Goal: Task Accomplishment & Management: Manage account settings

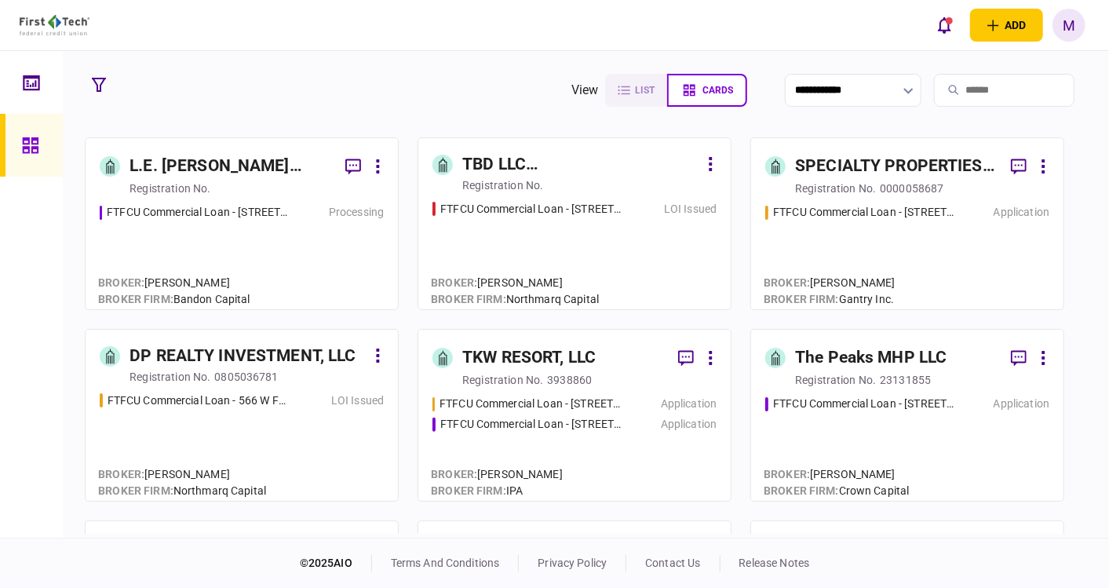
click at [573, 244] on div "FTFCU Commercial Loan - 3105 Clairpoint Court LOI Issued" at bounding box center [575, 248] width 284 height 95
click at [879, 205] on div "FTFCU Commercial Loan - [STREET_ADDRESS]" at bounding box center [864, 212] width 183 height 16
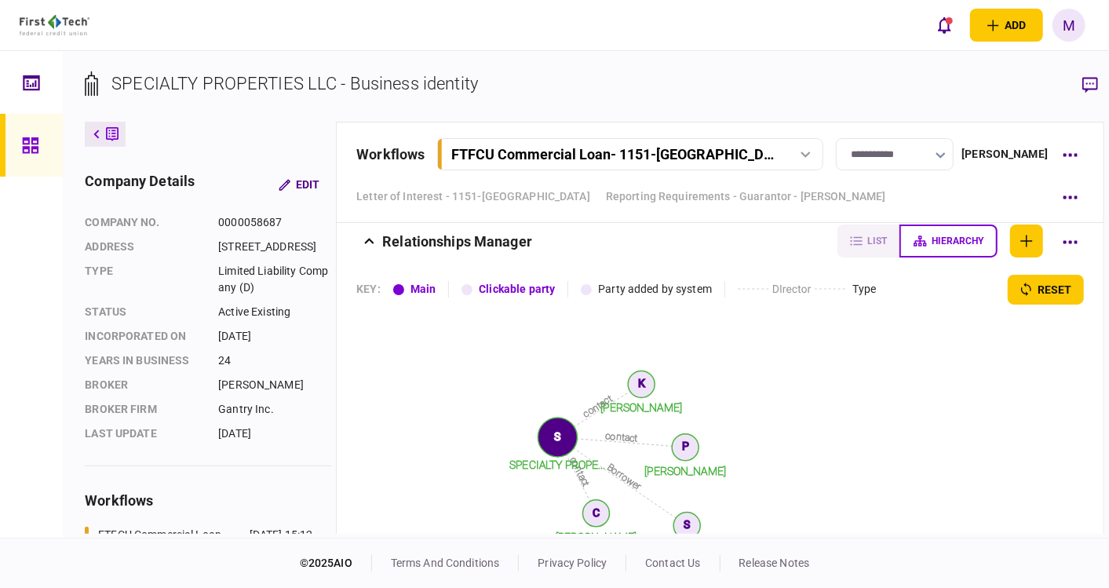
scroll to position [1832, 0]
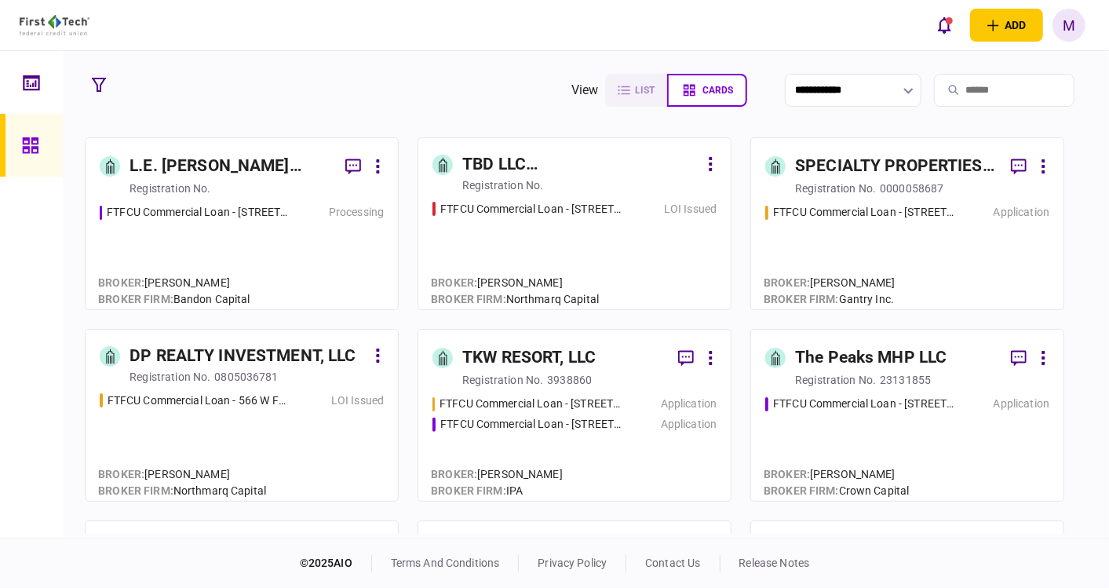
click at [240, 446] on div "FTFCU Commercial Loan - 566 W Farm to Market 1960 LOI Issued" at bounding box center [242, 440] width 284 height 95
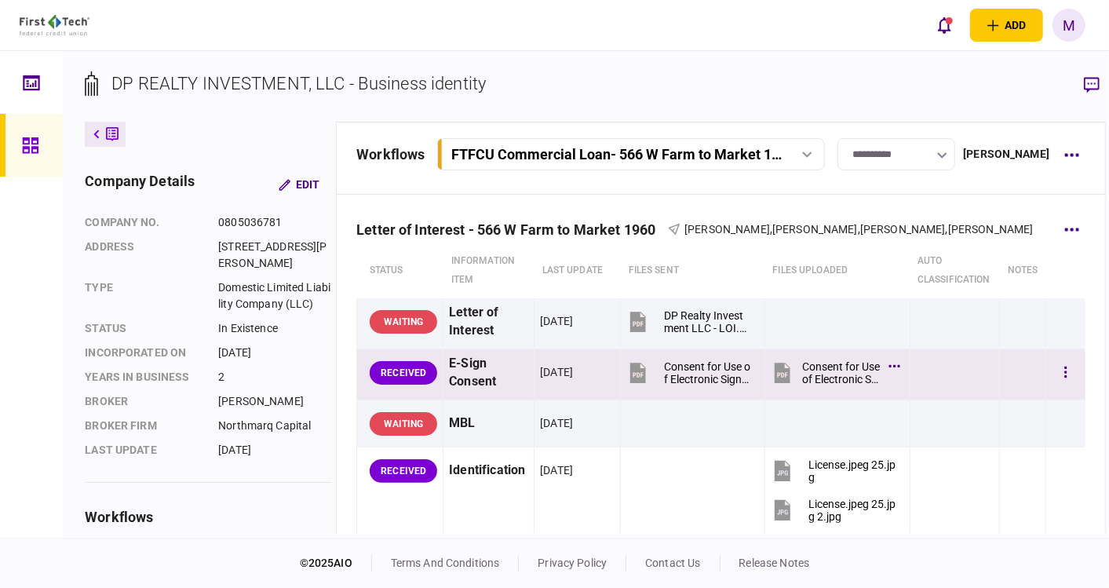
click at [775, 372] on icon at bounding box center [783, 373] width 16 height 20
click at [1065, 365] on icon "button" at bounding box center [1066, 372] width 3 height 15
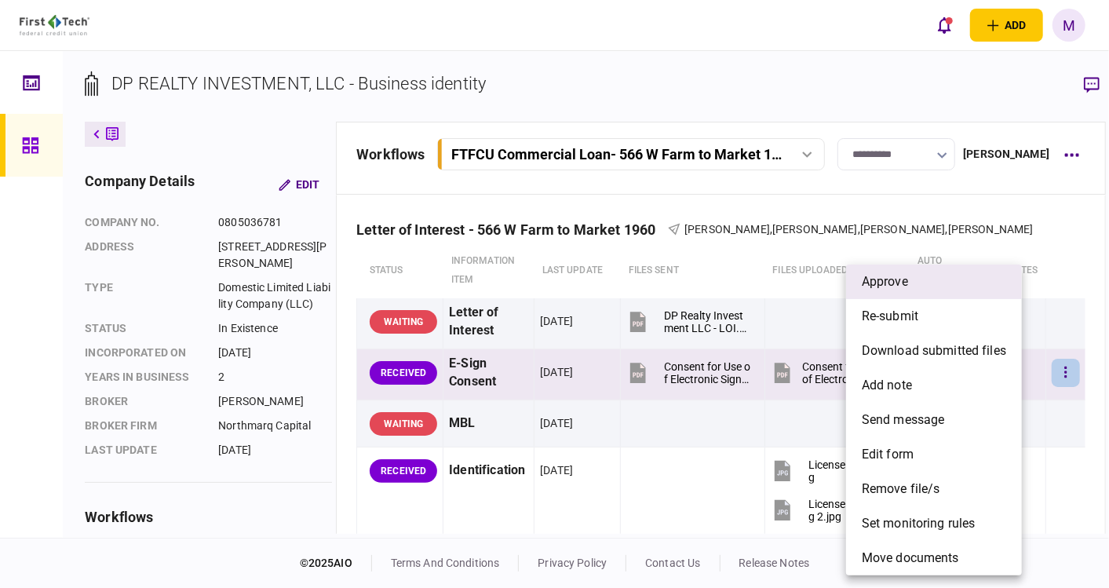
click at [906, 284] on span "approve" at bounding box center [885, 281] width 46 height 19
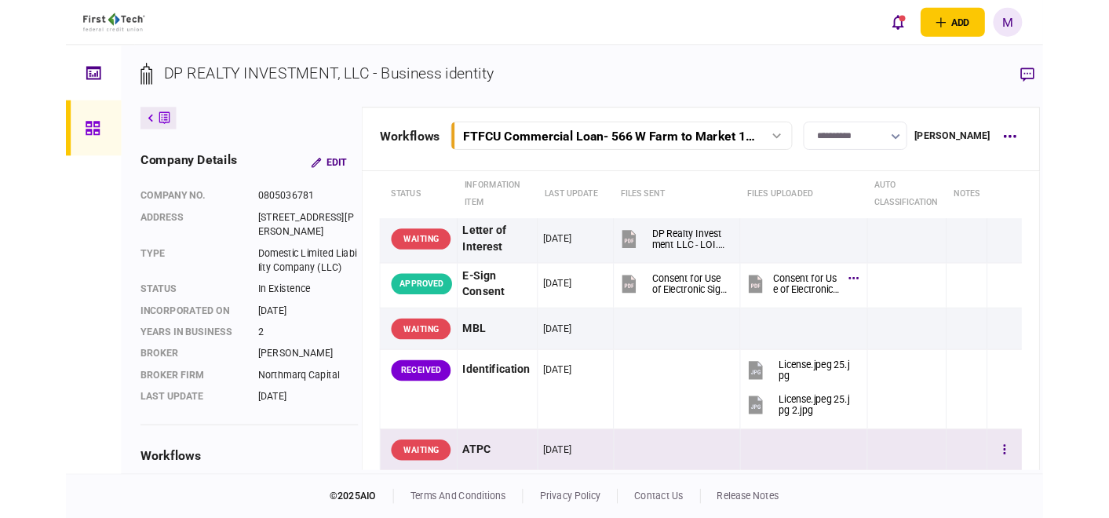
scroll to position [87, 0]
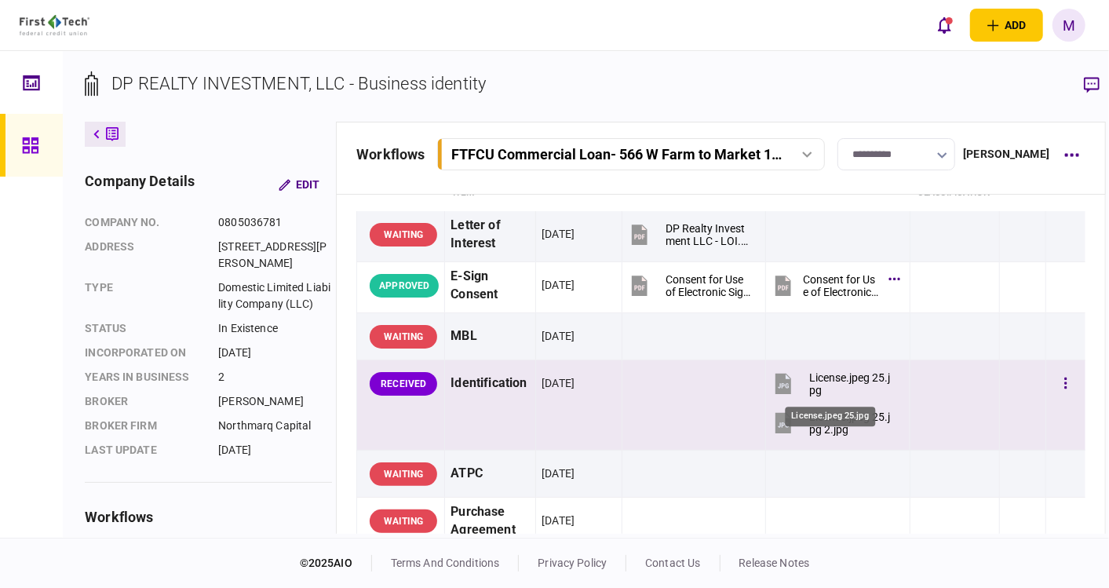
click at [809, 383] on div "License.jpeg 25.jpg" at bounding box center [852, 383] width 87 height 25
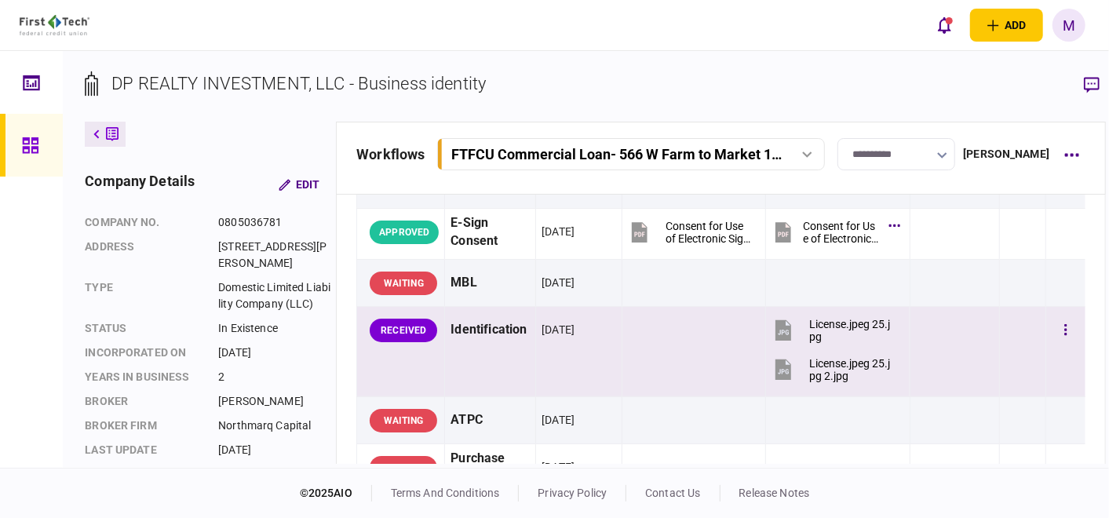
scroll to position [261, 0]
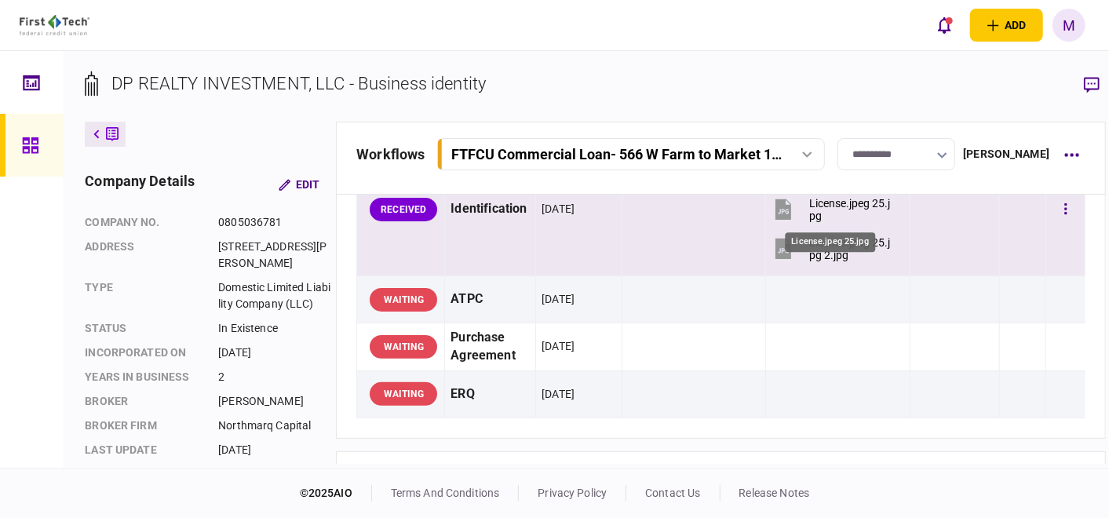
click at [814, 201] on div "License.jpeg 25.jpg" at bounding box center [852, 209] width 87 height 25
click at [809, 243] on div "License.jpeg 25.jpg 2.jpg" at bounding box center [852, 248] width 87 height 25
click at [1065, 208] on icon "button" at bounding box center [1066, 208] width 2 height 11
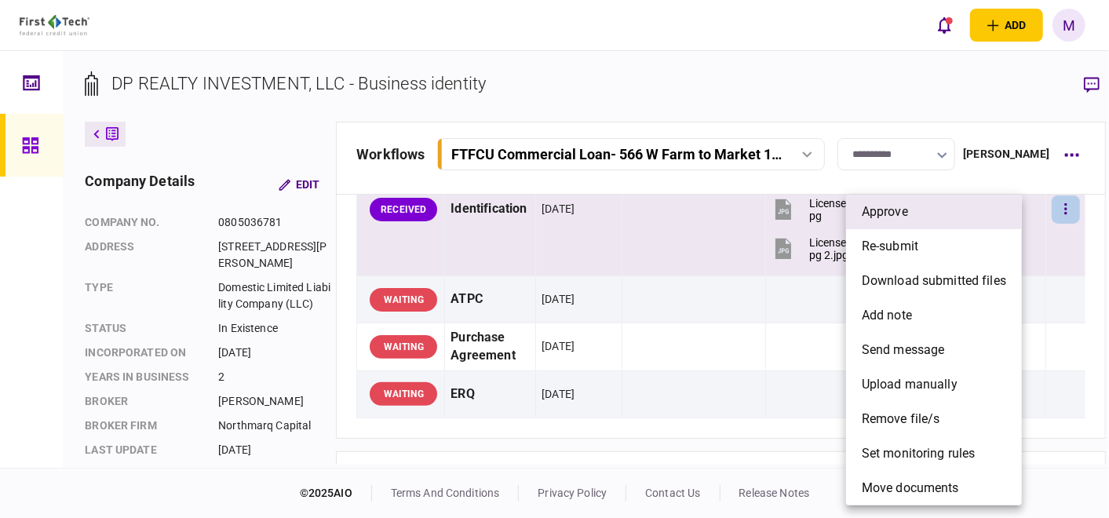
click at [924, 215] on li "approve" at bounding box center [934, 212] width 176 height 35
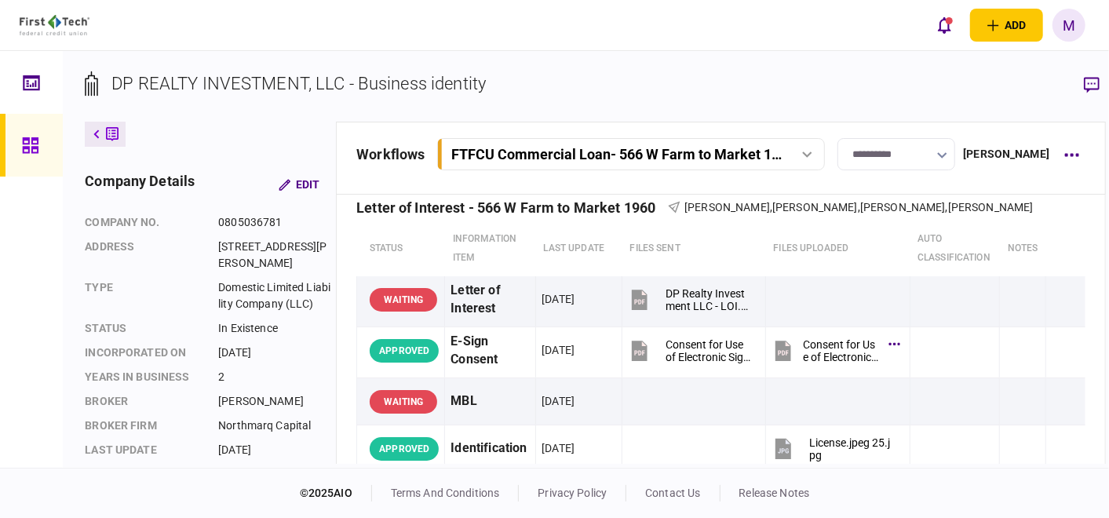
scroll to position [0, 0]
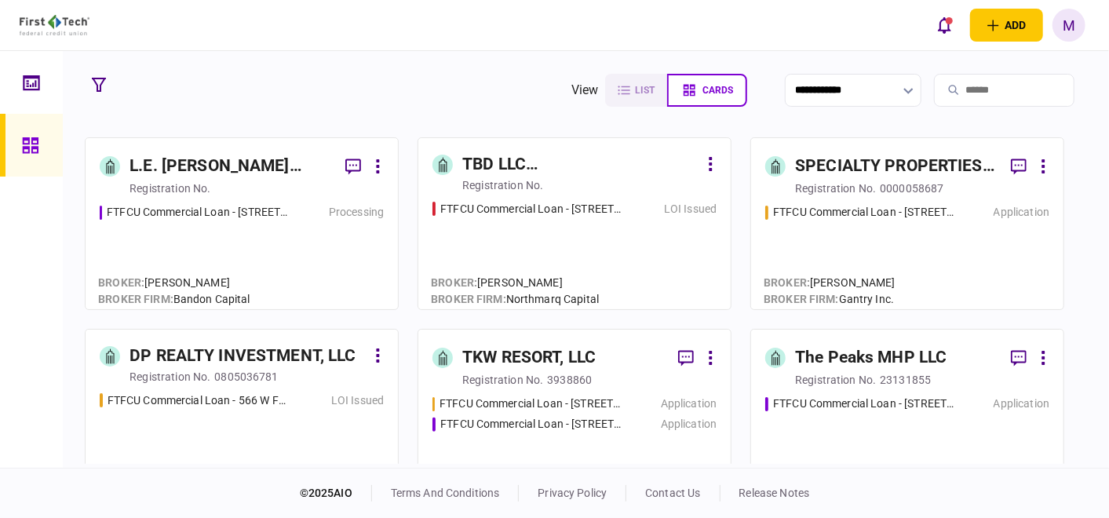
click at [224, 425] on div "FTFCU Commercial Loan - 566 W Farm to Market 1960 LOI Issued" at bounding box center [242, 440] width 284 height 95
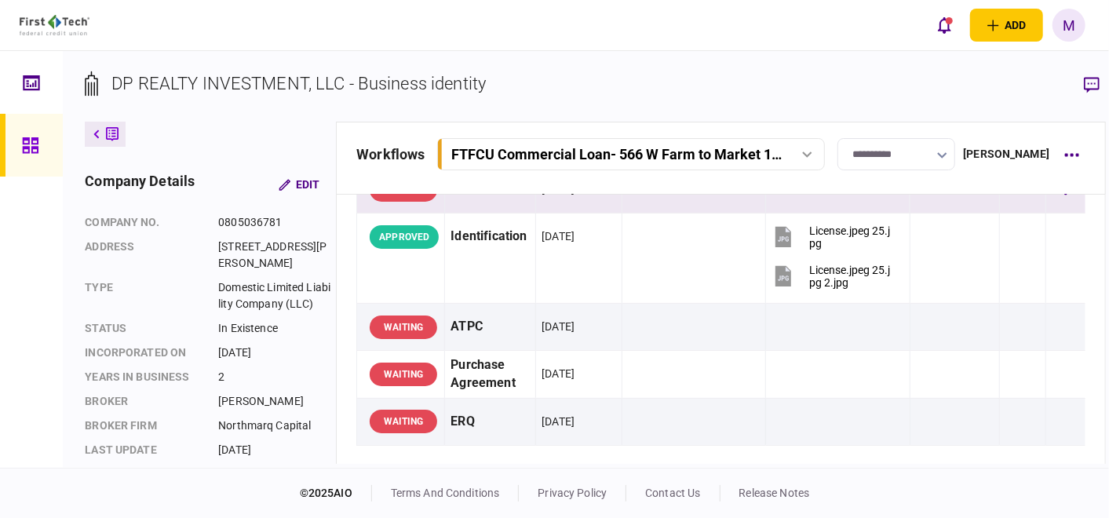
scroll to position [261, 0]
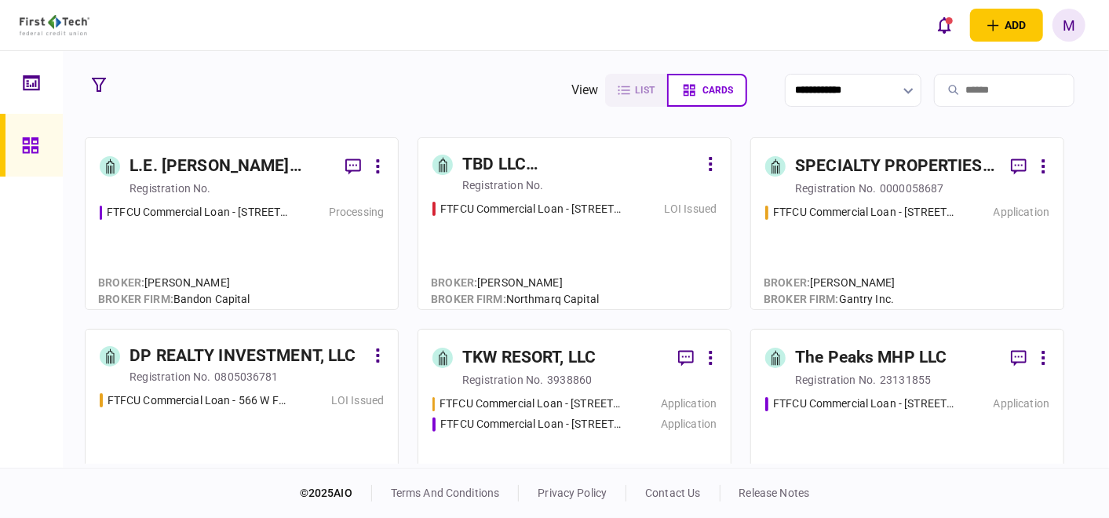
click at [883, 427] on div "FTFCU Commercial Loan - [STREET_ADDRESS] Application" at bounding box center [907, 441] width 284 height 91
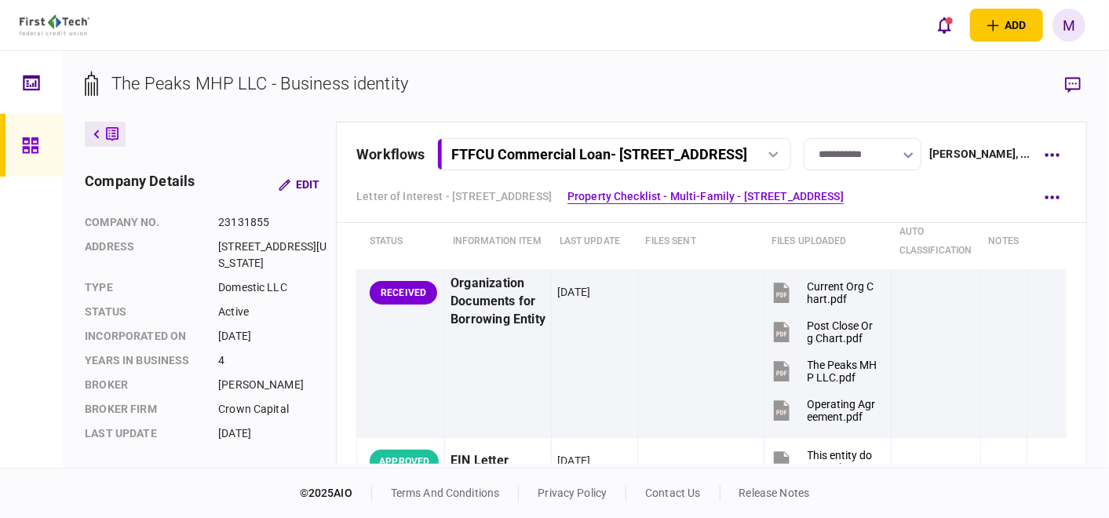
scroll to position [523, 0]
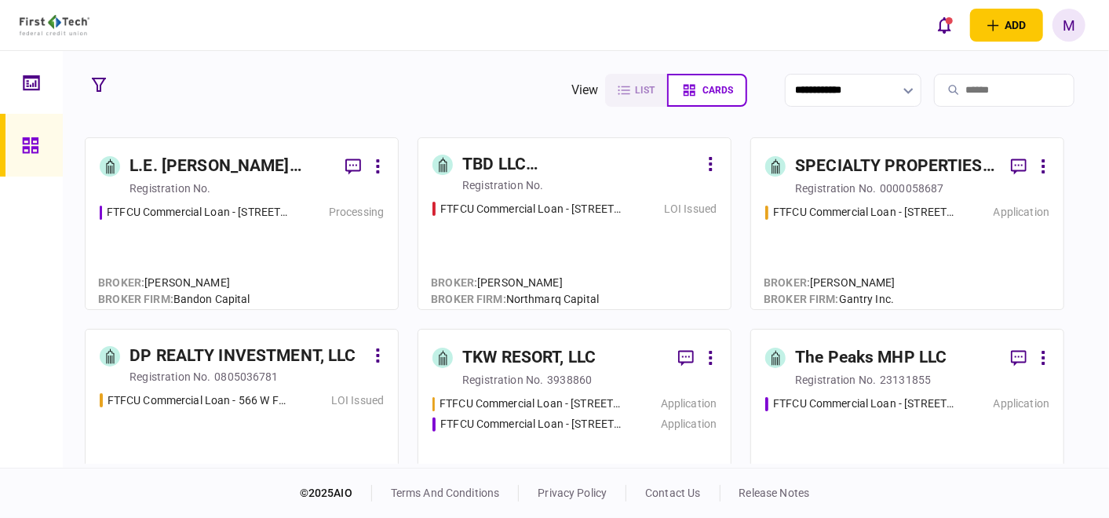
click at [928, 270] on div "FTFCU Commercial Loan - [STREET_ADDRESS] Application" at bounding box center [907, 249] width 284 height 91
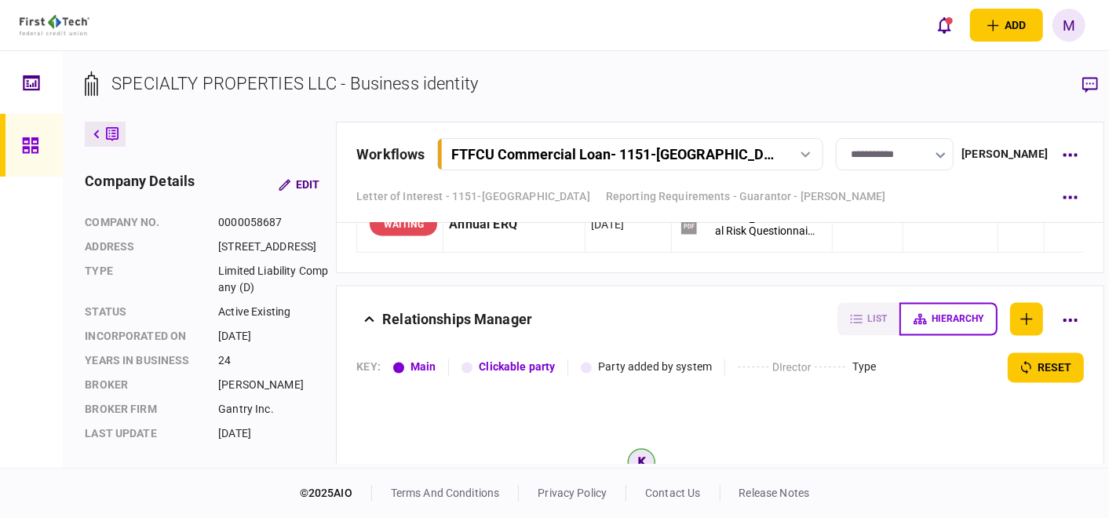
scroll to position [1570, 0]
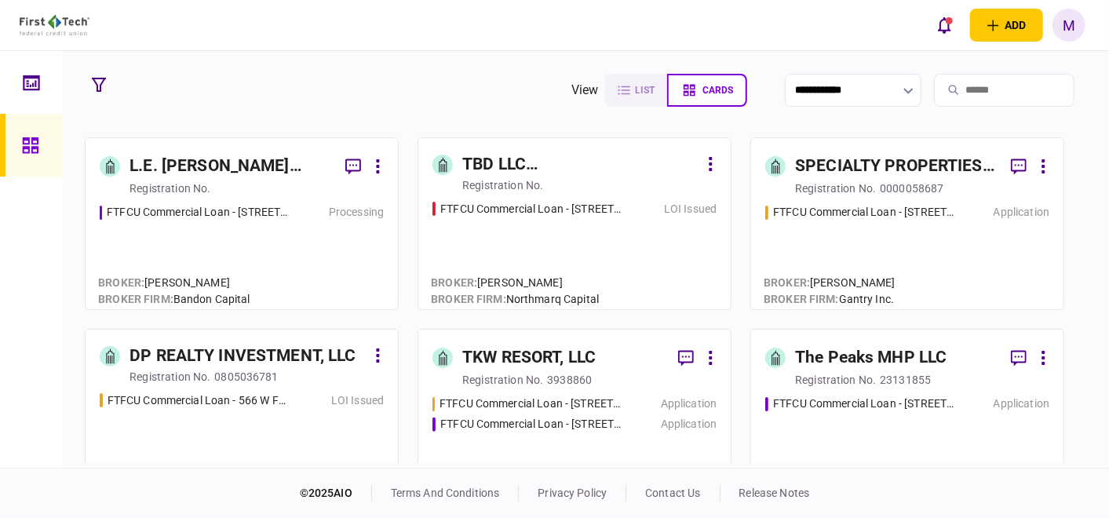
drag, startPoint x: 932, startPoint y: 237, endPoint x: 875, endPoint y: 489, distance: 258.4
click at [932, 237] on div "FTFCU Commercial Loan - [STREET_ADDRESS] Application" at bounding box center [907, 249] width 284 height 91
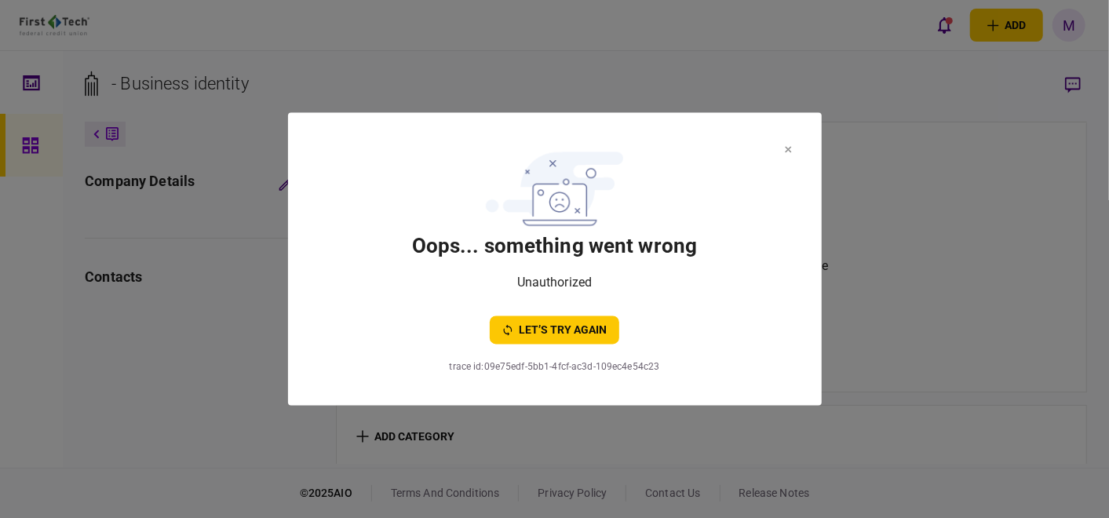
click at [792, 148] on section "oops... something went wrong Unauthorized let’s try again trace id : 09e75edf-5…" at bounding box center [555, 259] width 534 height 293
click at [787, 151] on icon at bounding box center [788, 150] width 7 height 6
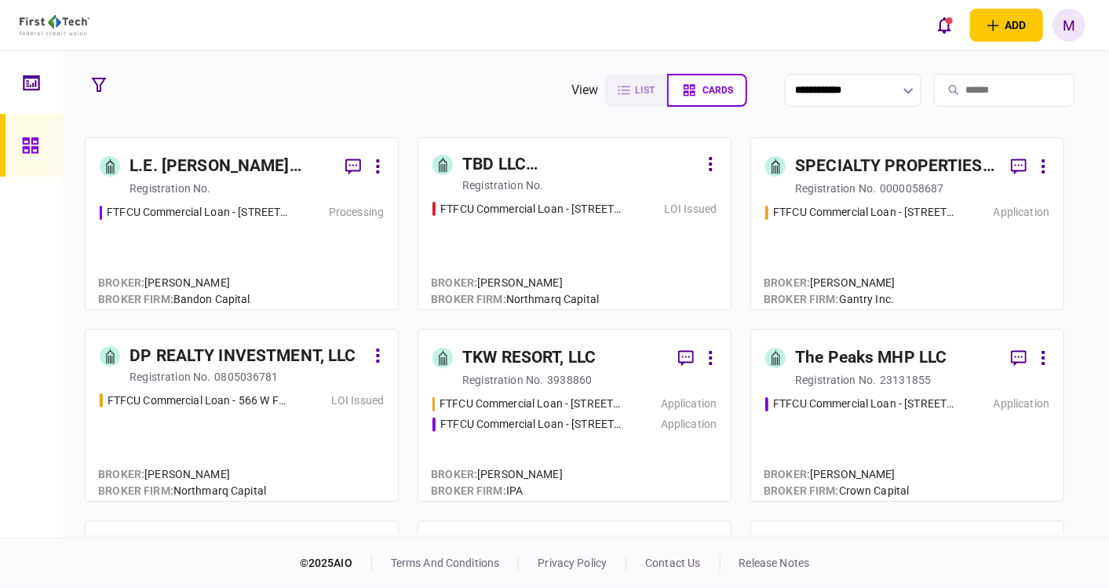
click at [908, 264] on div "FTFCU Commercial Loan - [STREET_ADDRESS] Application" at bounding box center [907, 249] width 284 height 91
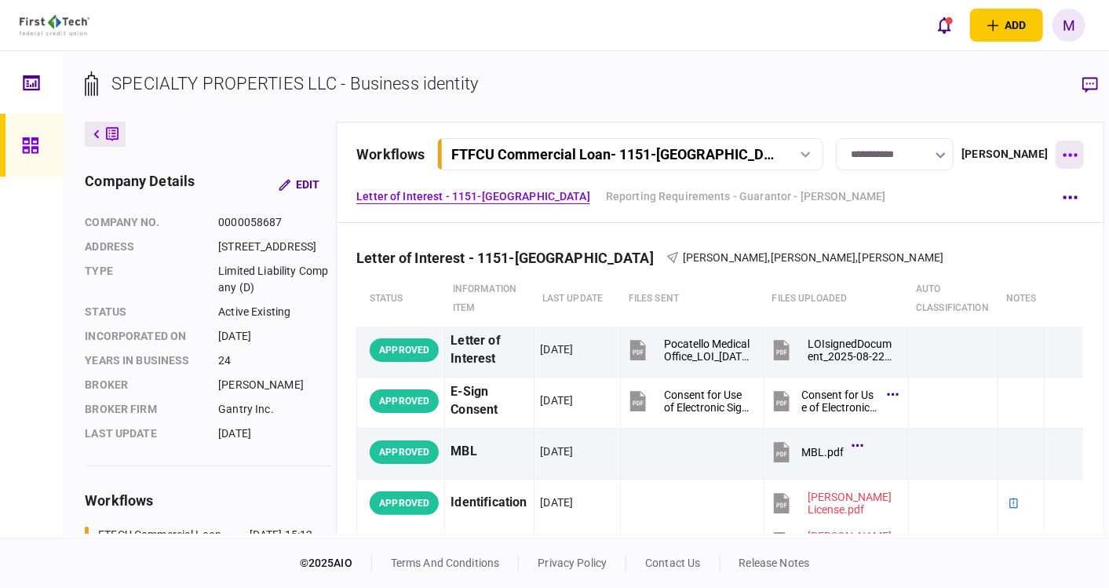
click at [1063, 154] on icon "button" at bounding box center [1070, 155] width 15 height 4
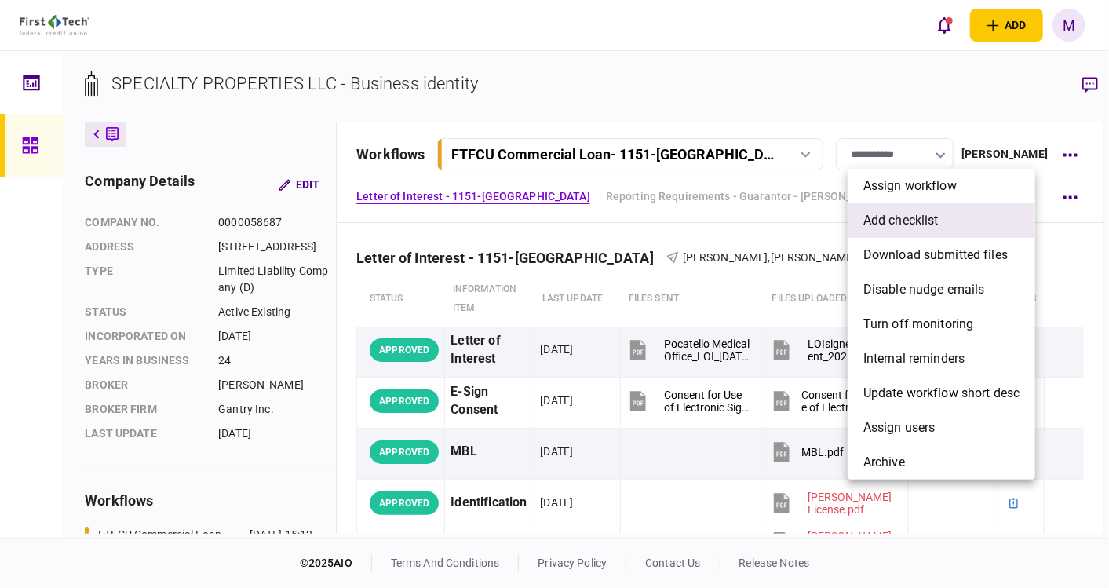
click at [879, 215] on span "add checklist" at bounding box center [901, 220] width 75 height 19
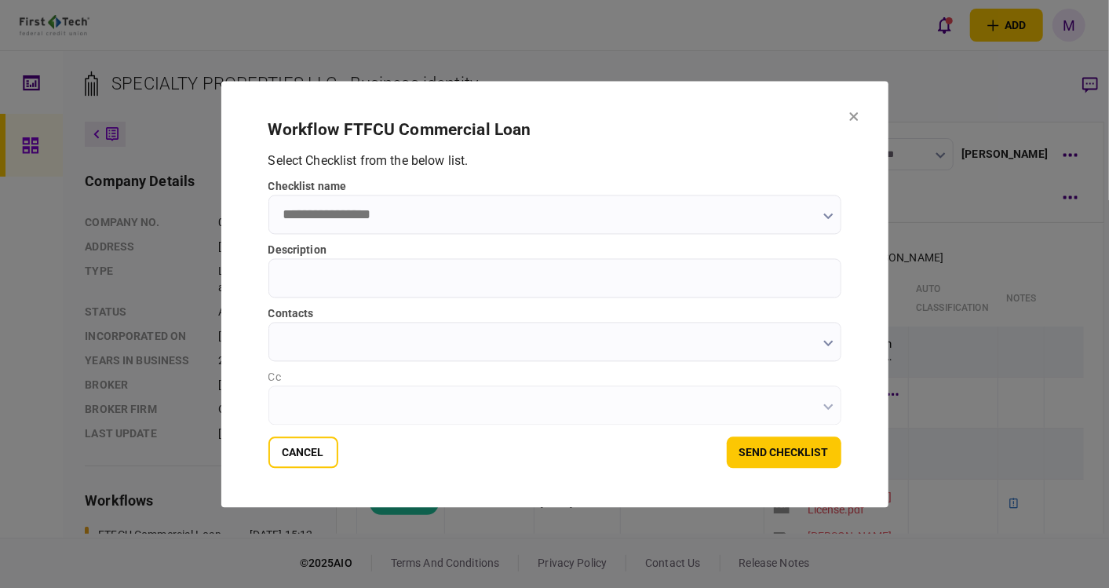
click at [430, 220] on input "checklist name" at bounding box center [554, 214] width 573 height 39
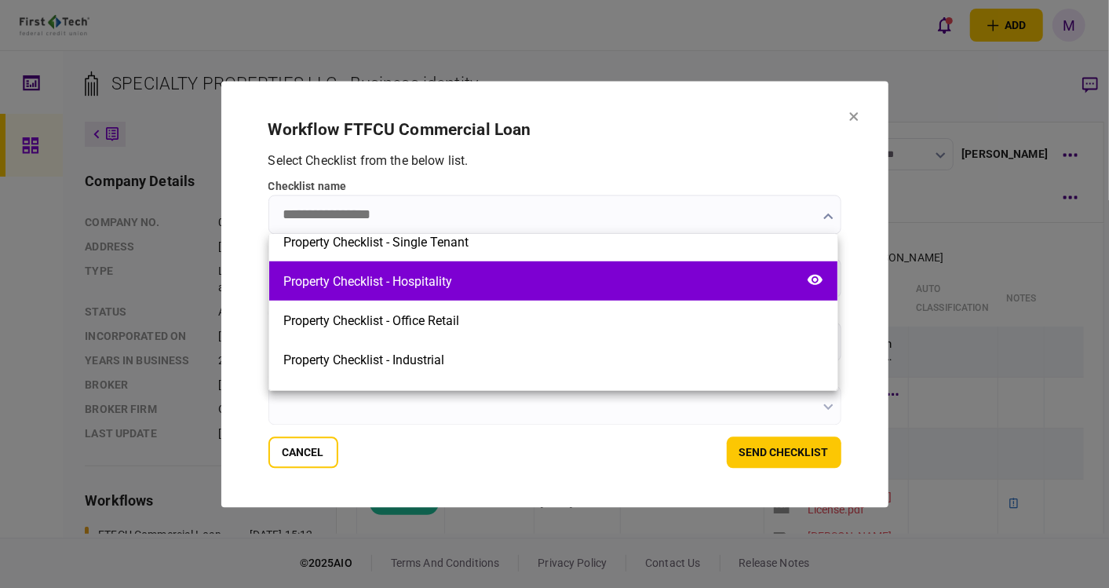
scroll to position [747, 0]
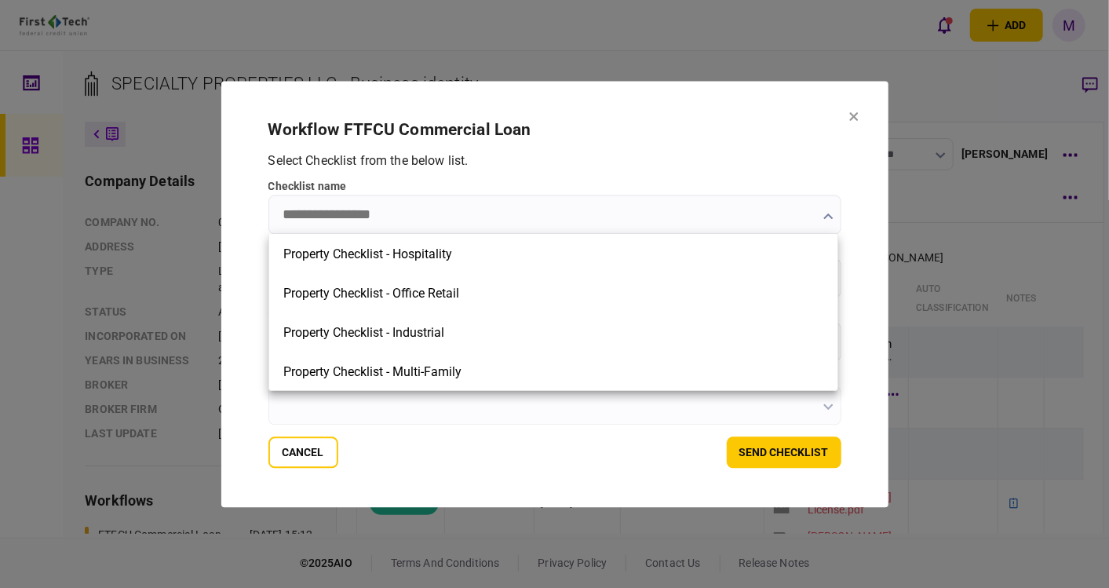
click at [849, 111] on div at bounding box center [554, 294] width 1109 height 588
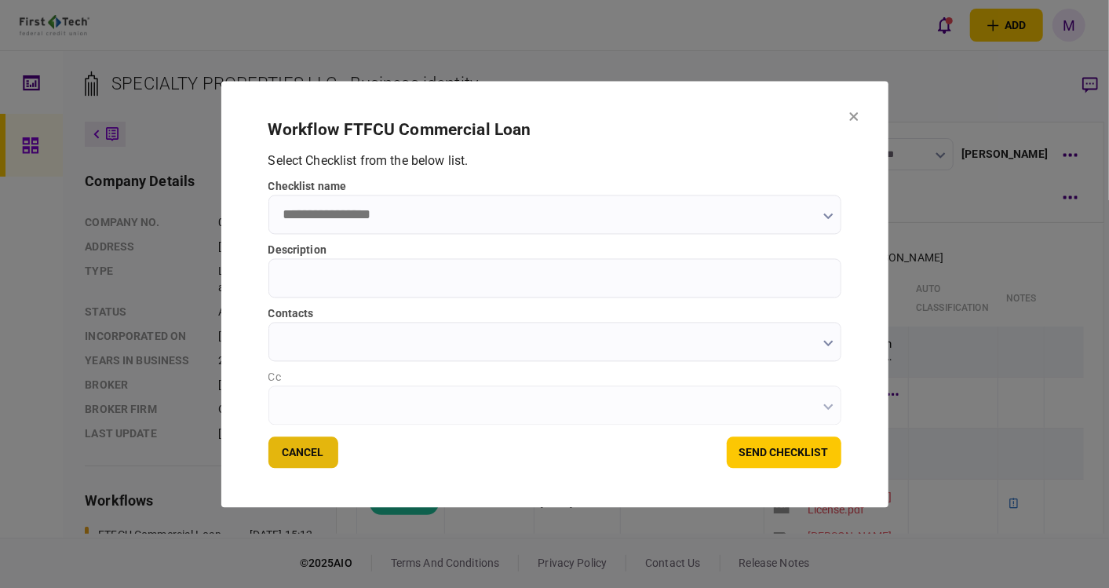
click at [296, 455] on button "Cancel" at bounding box center [303, 451] width 70 height 31
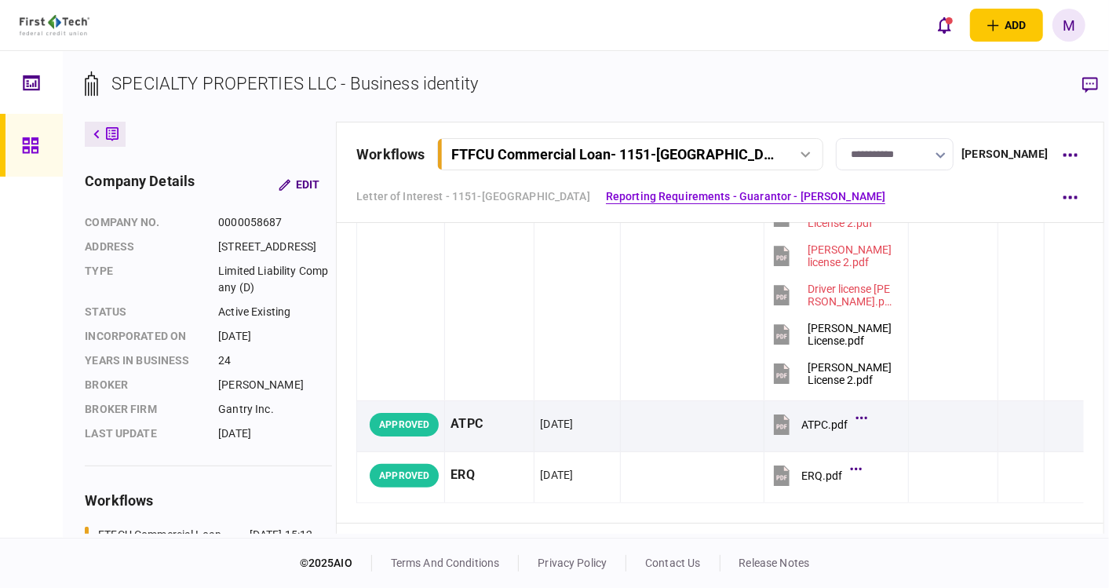
scroll to position [349, 0]
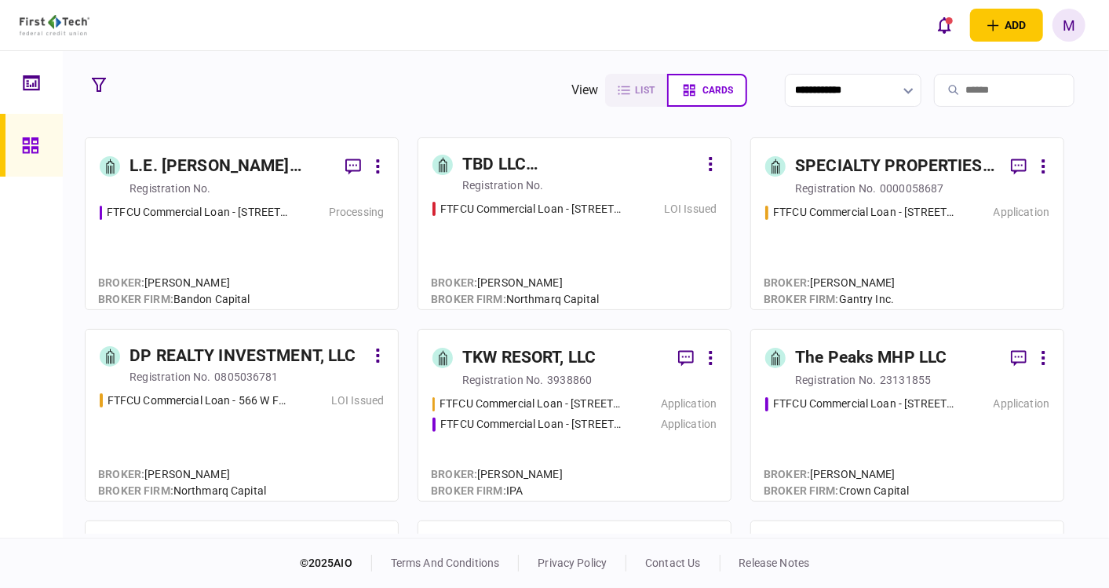
click at [932, 442] on div "FTFCU Commercial Loan - [STREET_ADDRESS] Application" at bounding box center [907, 441] width 284 height 91
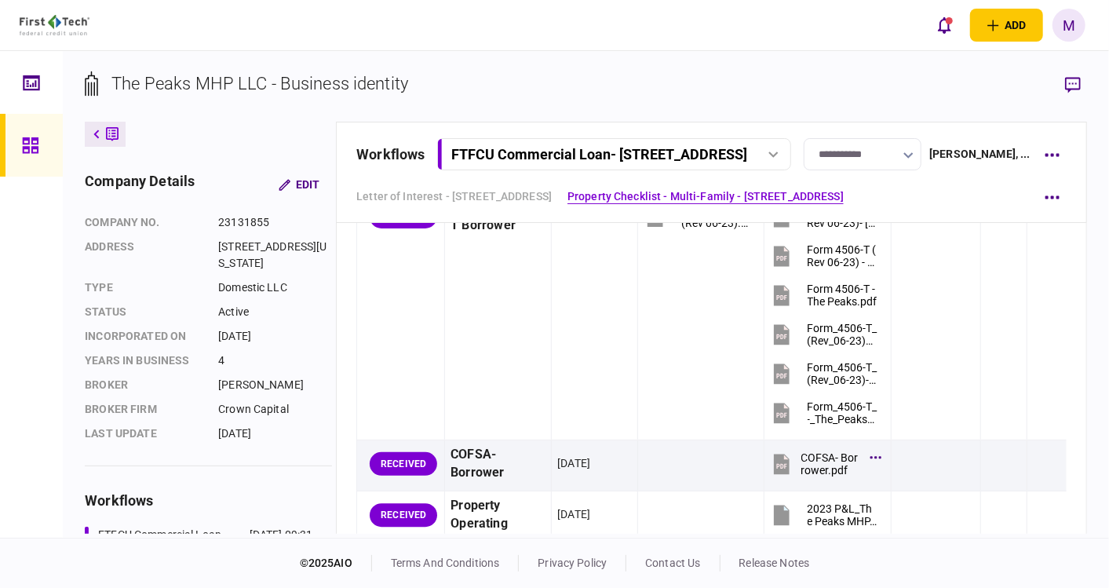
scroll to position [2355, 0]
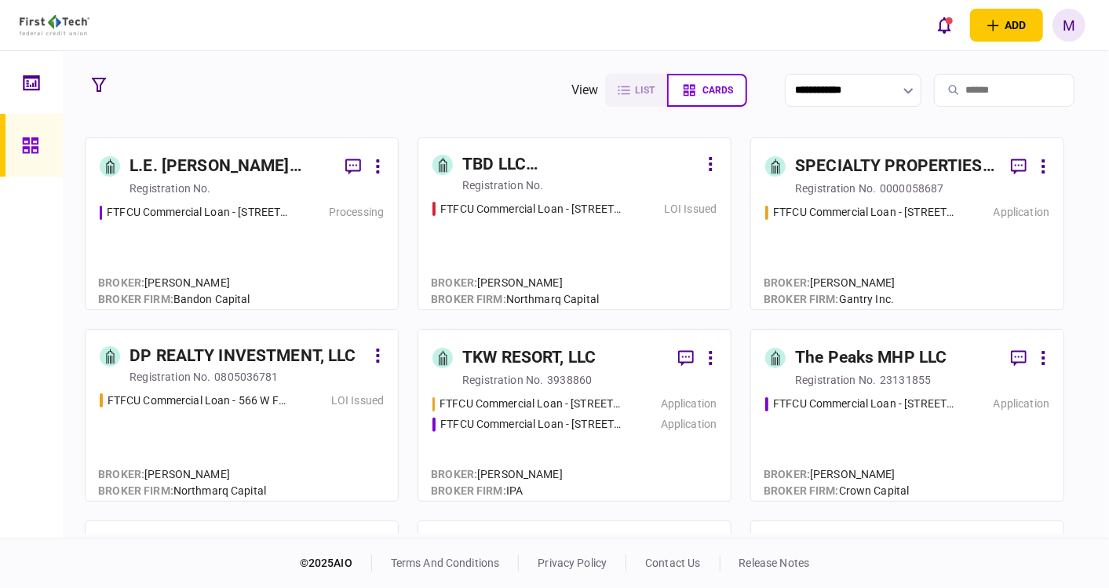
click at [917, 242] on div "FTFCU Commercial Loan - [STREET_ADDRESS] Application" at bounding box center [907, 249] width 284 height 91
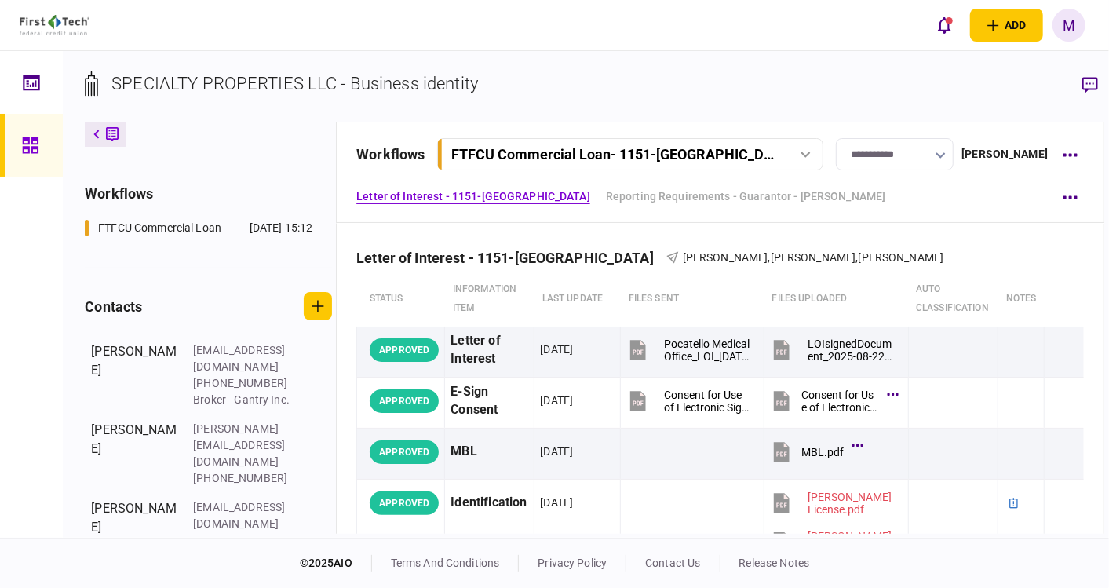
scroll to position [400, 0]
